Goal: Information Seeking & Learning: Learn about a topic

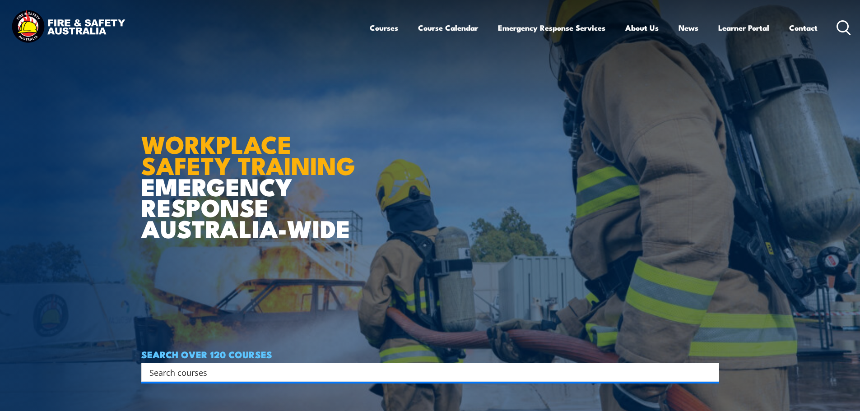
click at [237, 371] on input "Search input" at bounding box center [424, 373] width 550 height 14
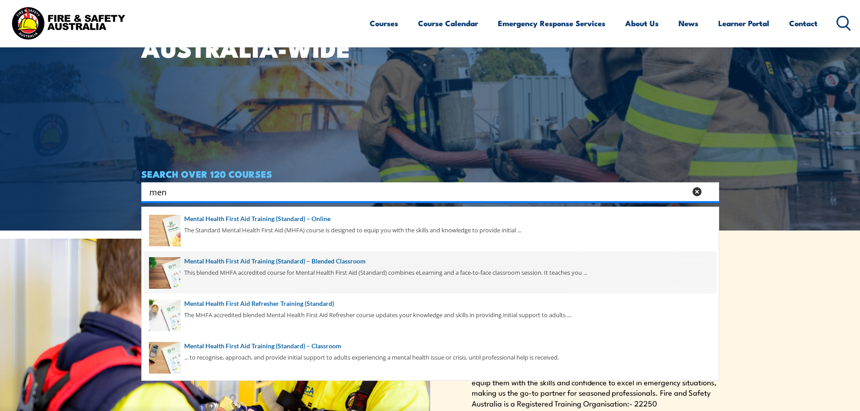
scroll to position [226, 0]
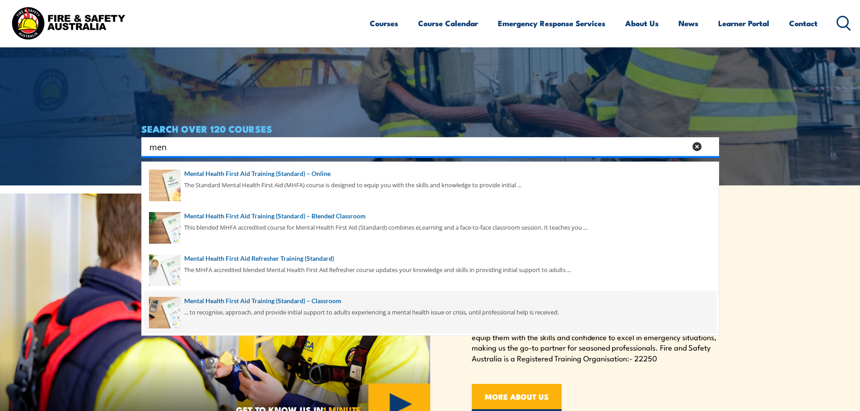
type input "men"
click at [279, 305] on span at bounding box center [430, 312] width 572 height 42
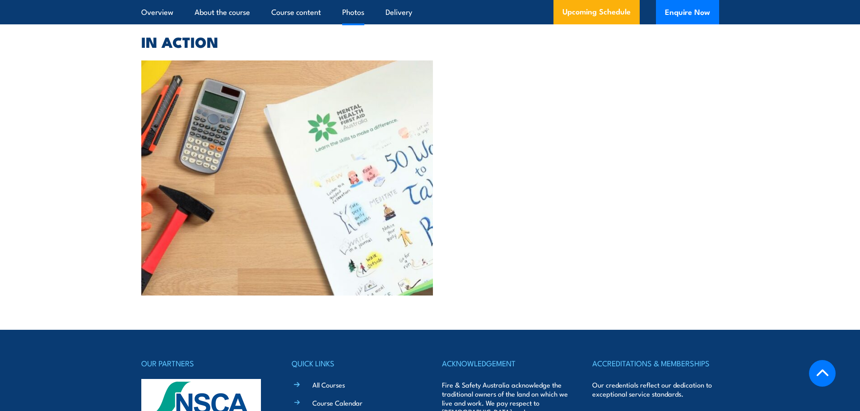
scroll to position [2212, 0]
